Goal: Task Accomplishment & Management: Manage account settings

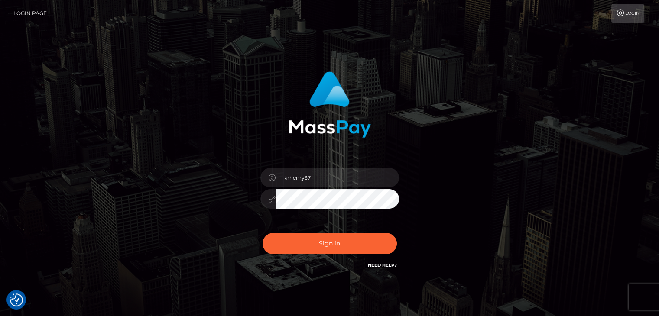
type input "krhenry37"
click at [322, 244] on button "Sign in" at bounding box center [329, 243] width 134 height 21
